Goal: Navigation & Orientation: Find specific page/section

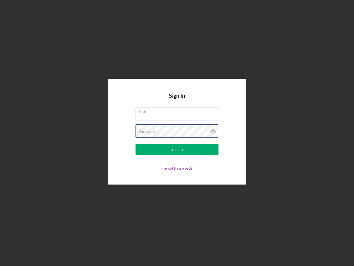
click at [177, 133] on div "Password" at bounding box center [177, 131] width 83 height 14
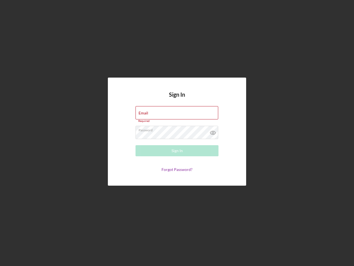
click at [213, 131] on icon at bounding box center [213, 133] width 14 height 14
